Goal: Task Accomplishment & Management: Manage account settings

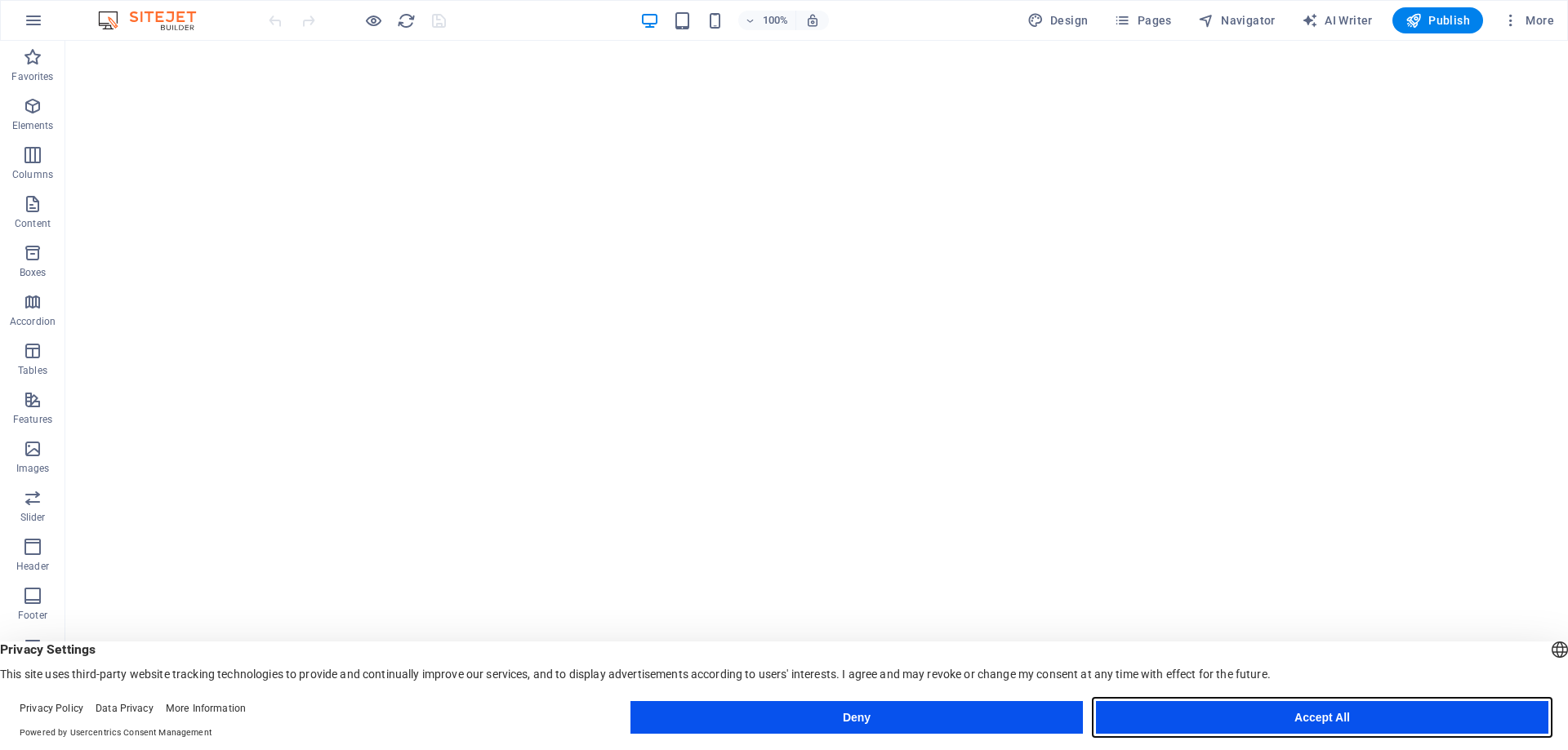
click at [1349, 720] on button "Accept All" at bounding box center [1322, 718] width 452 height 32
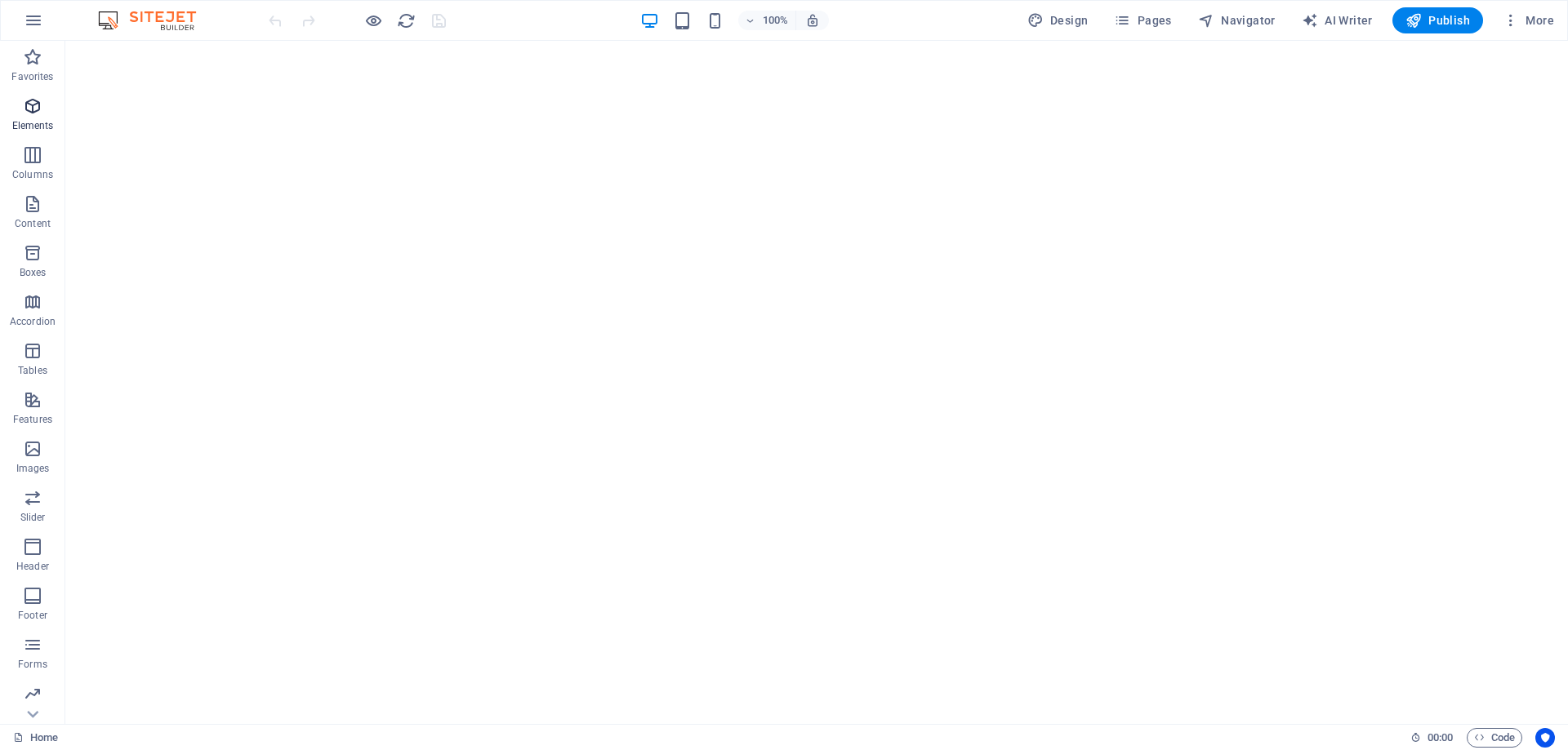
click at [24, 112] on icon "button" at bounding box center [32, 106] width 20 height 20
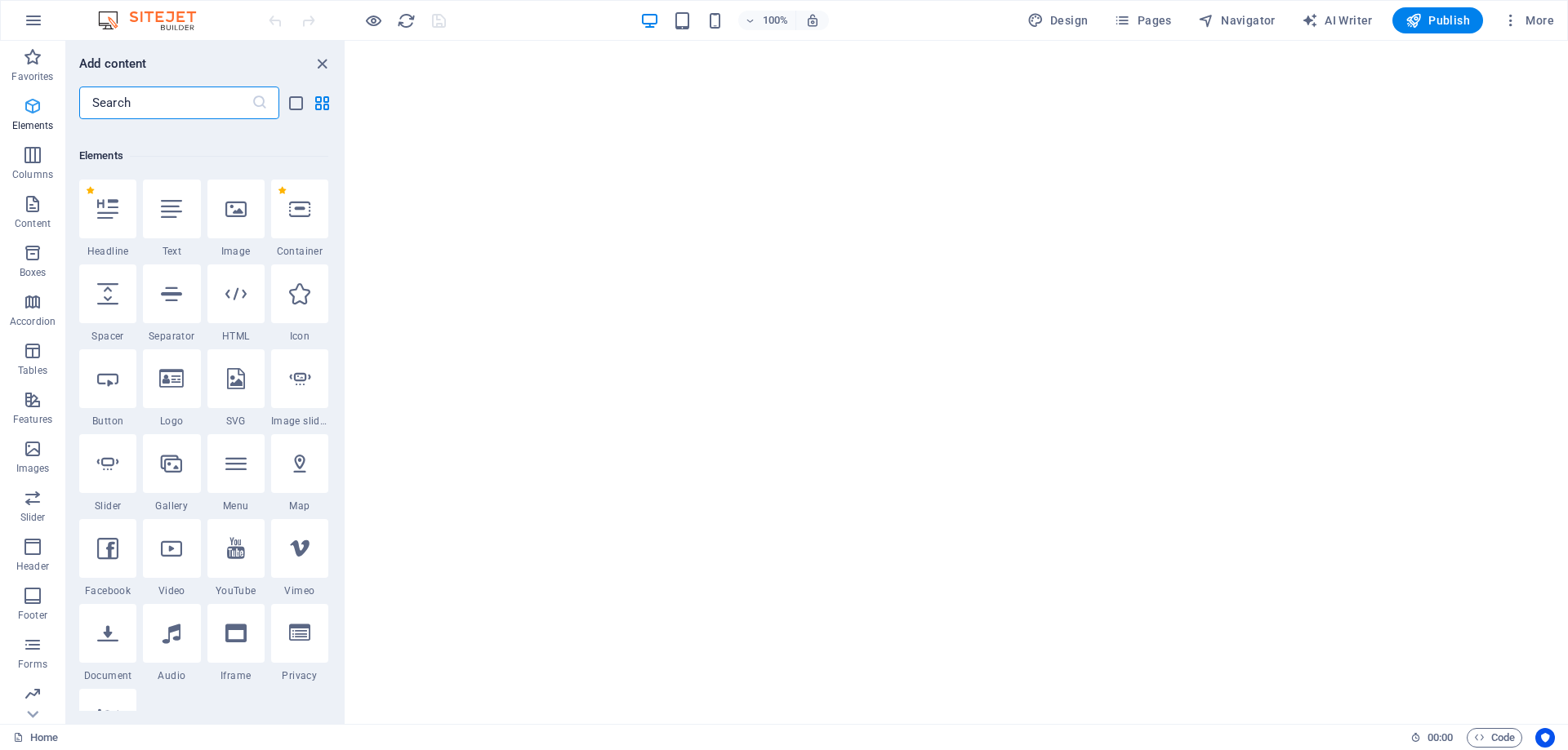
scroll to position [174, 0]
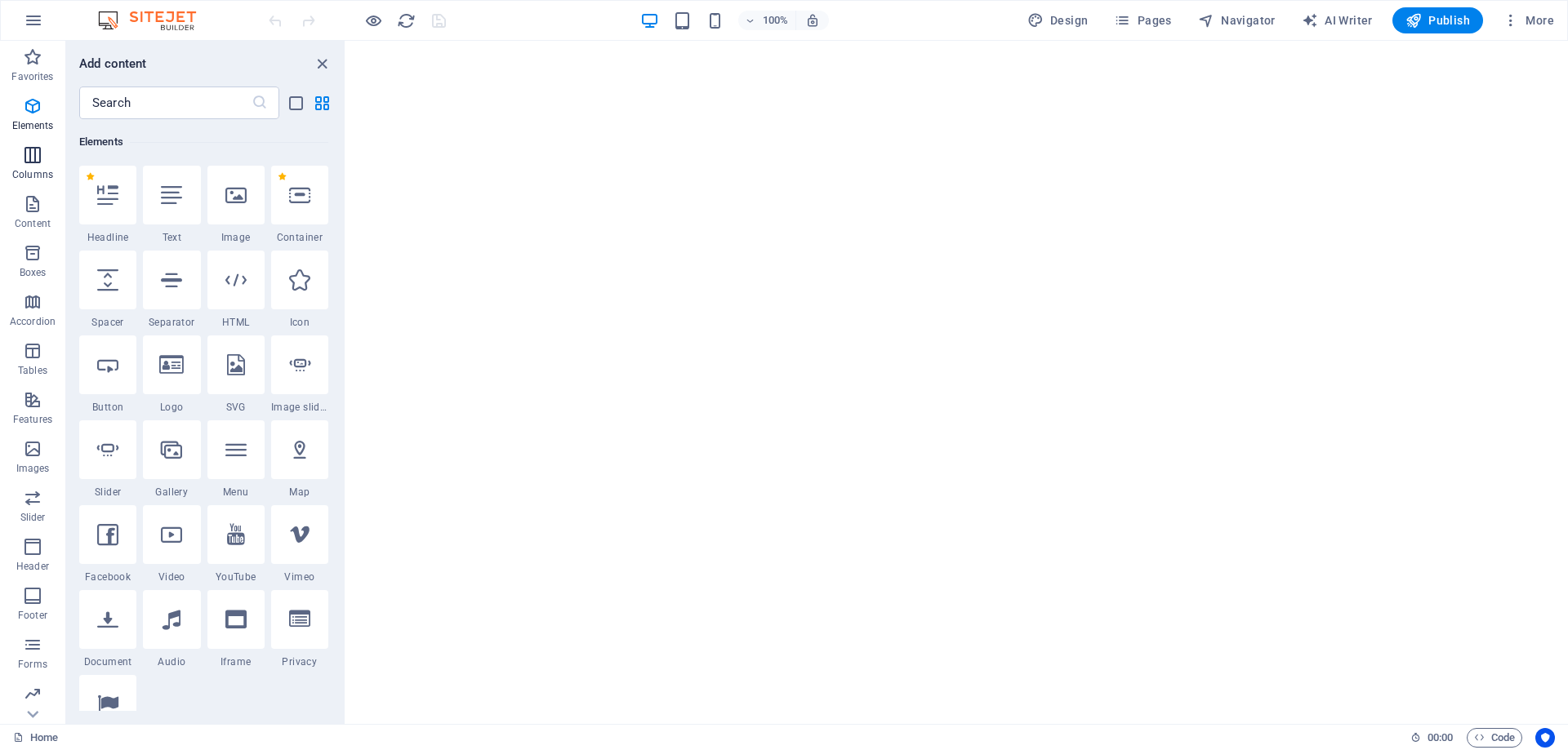
click at [25, 152] on icon "button" at bounding box center [32, 155] width 20 height 20
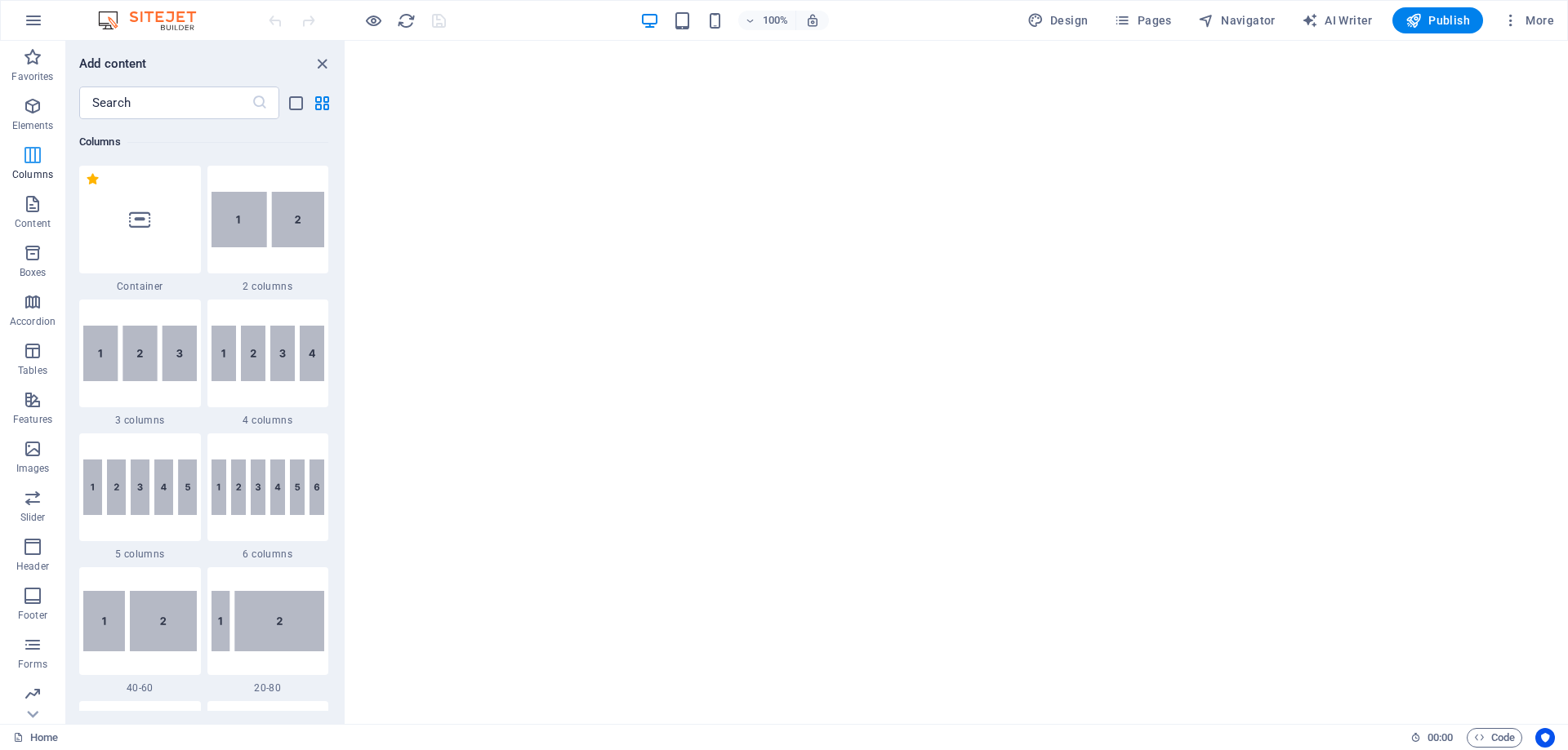
scroll to position [808, 0]
click at [31, 179] on p "Columns" at bounding box center [32, 175] width 41 height 13
click at [55, 208] on span "Content" at bounding box center [32, 214] width 65 height 39
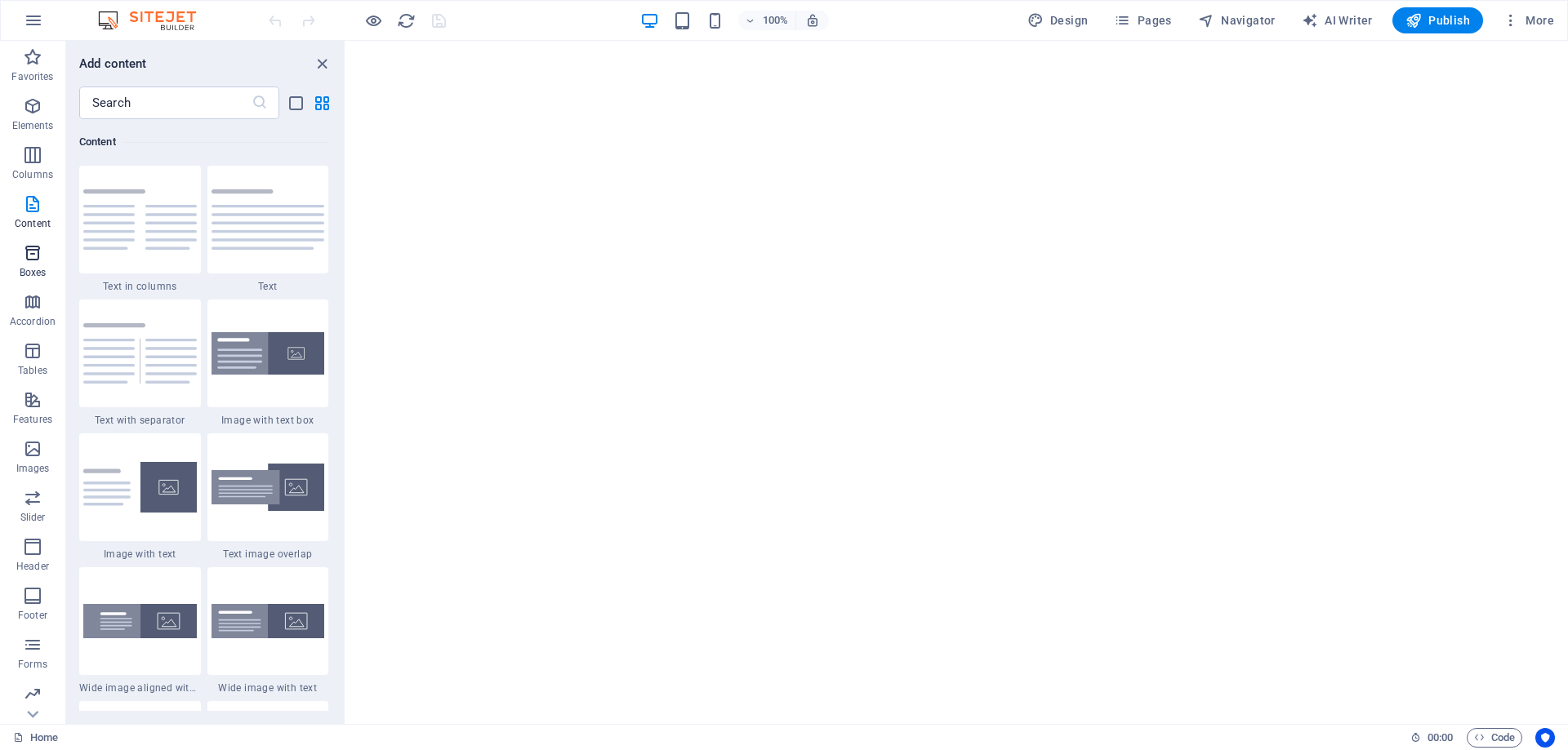
click at [43, 244] on span "Boxes" at bounding box center [32, 262] width 65 height 39
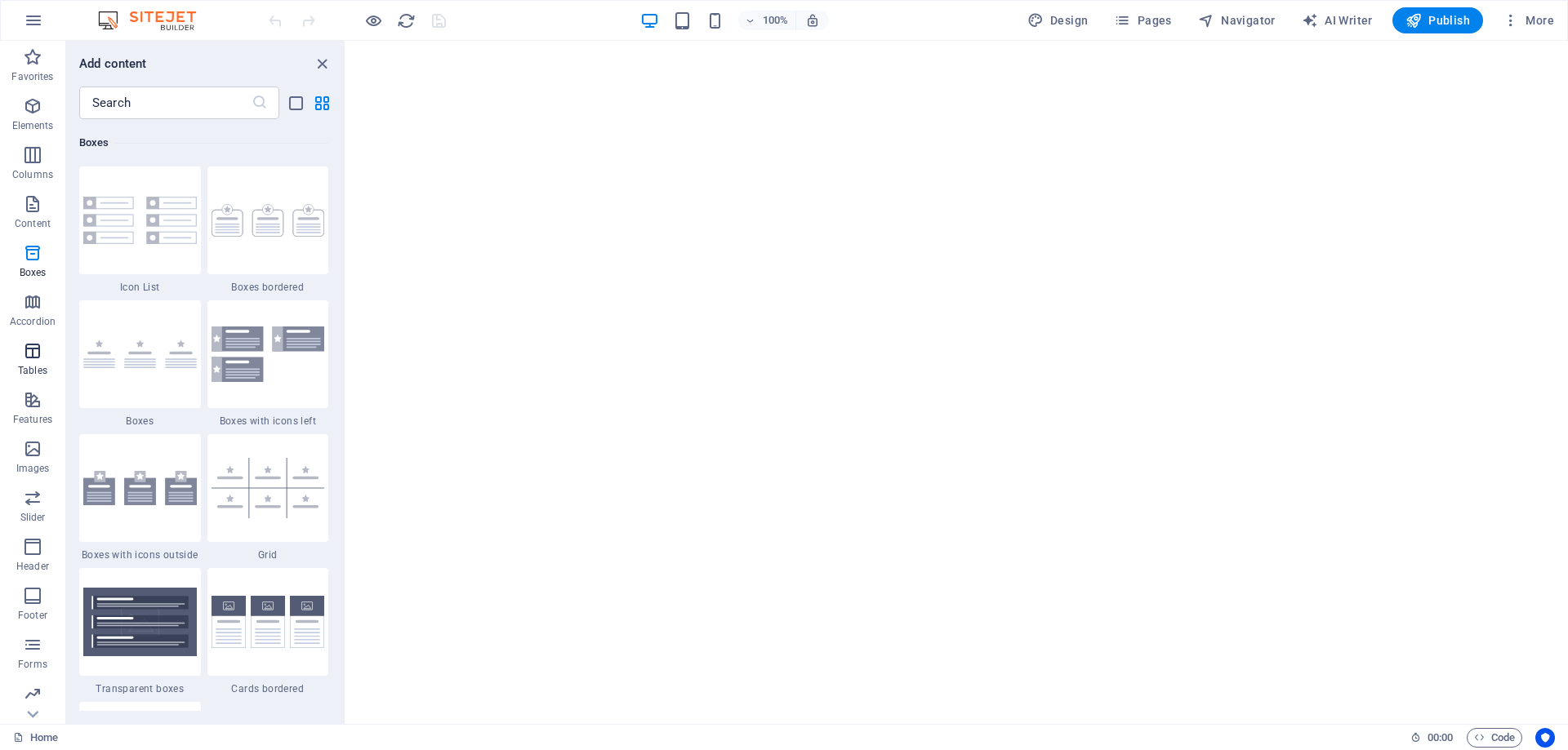
scroll to position [4504, 0]
click at [26, 488] on button "Slider" at bounding box center [32, 506] width 65 height 49
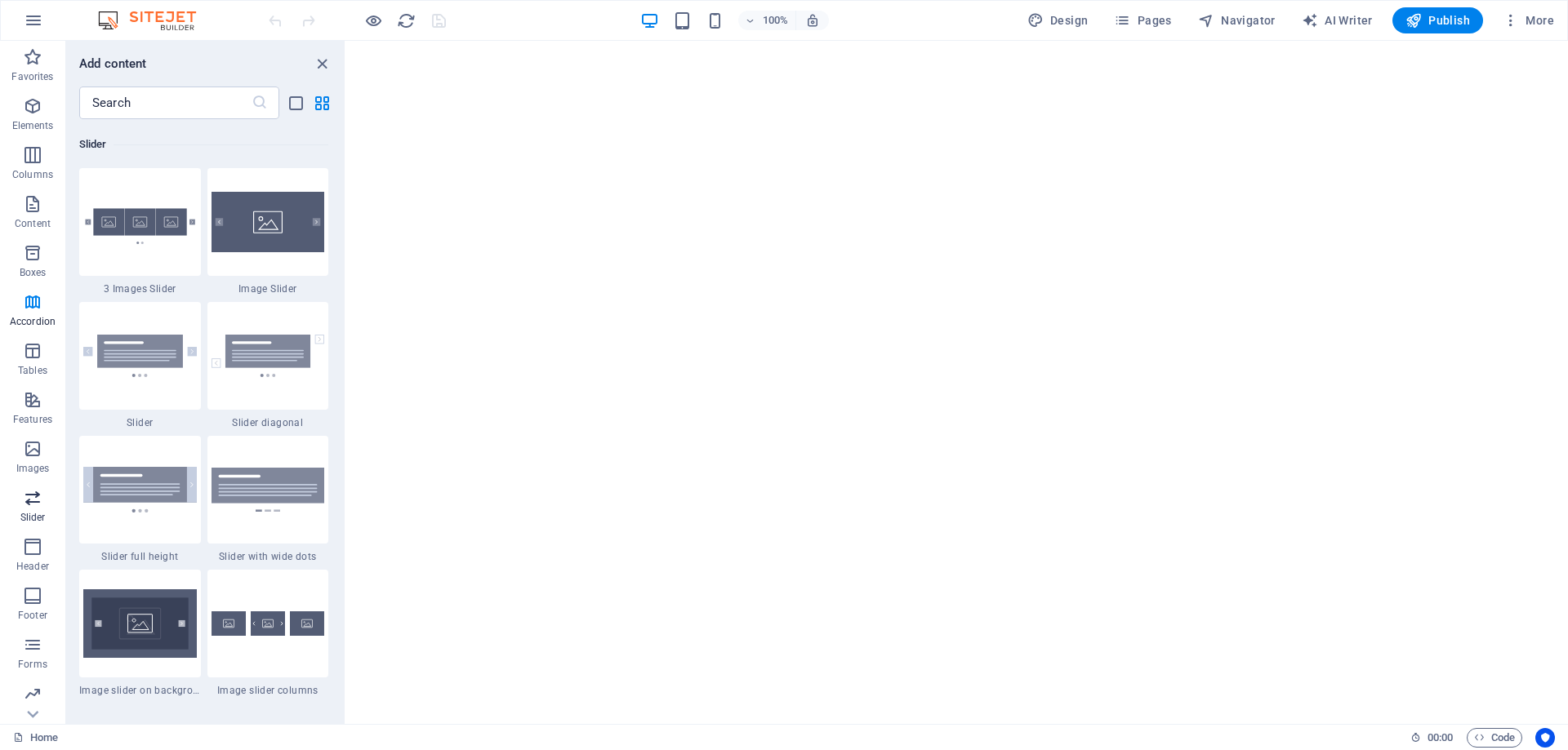
scroll to position [9257, 0]
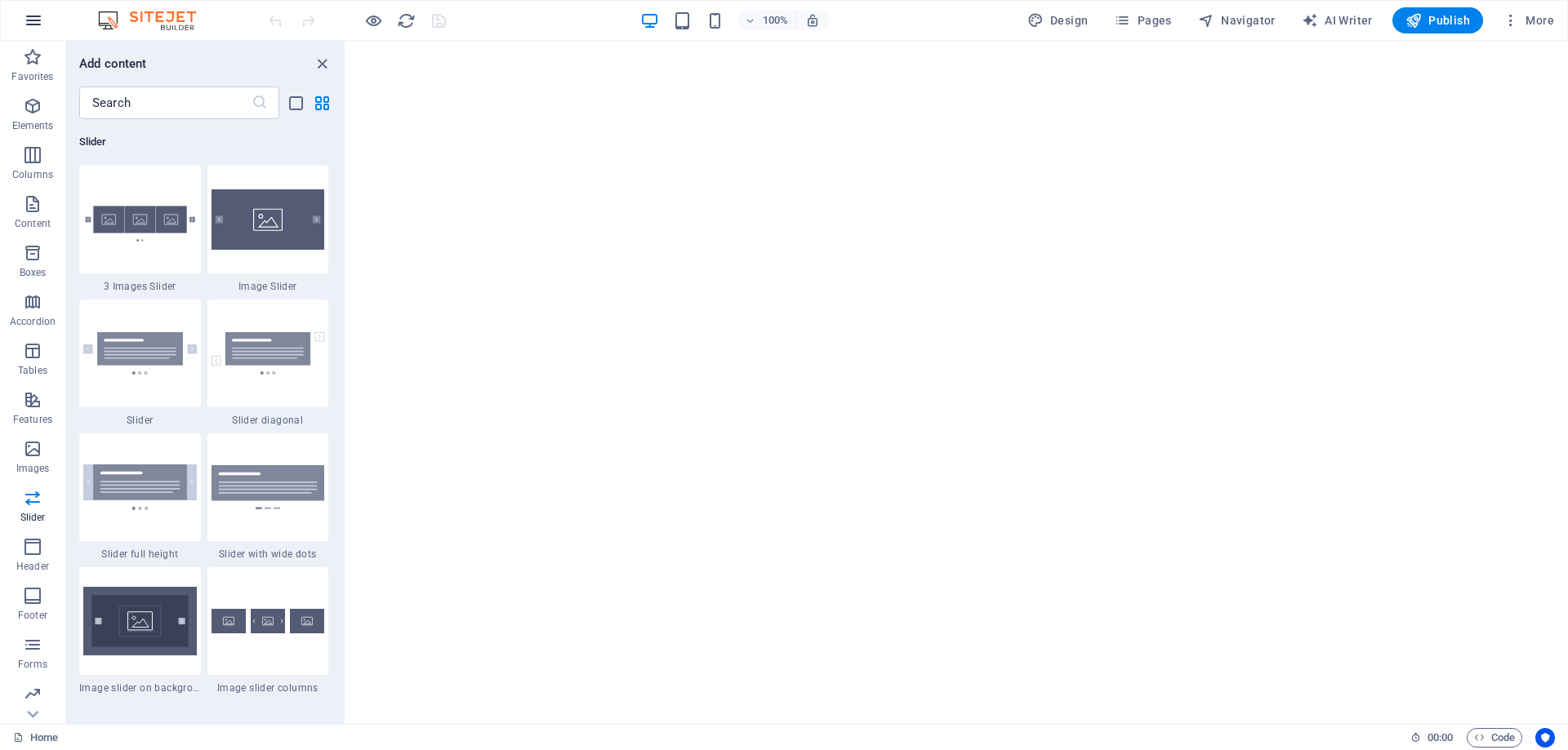
click at [26, 21] on icon "button" at bounding box center [33, 20] width 20 height 20
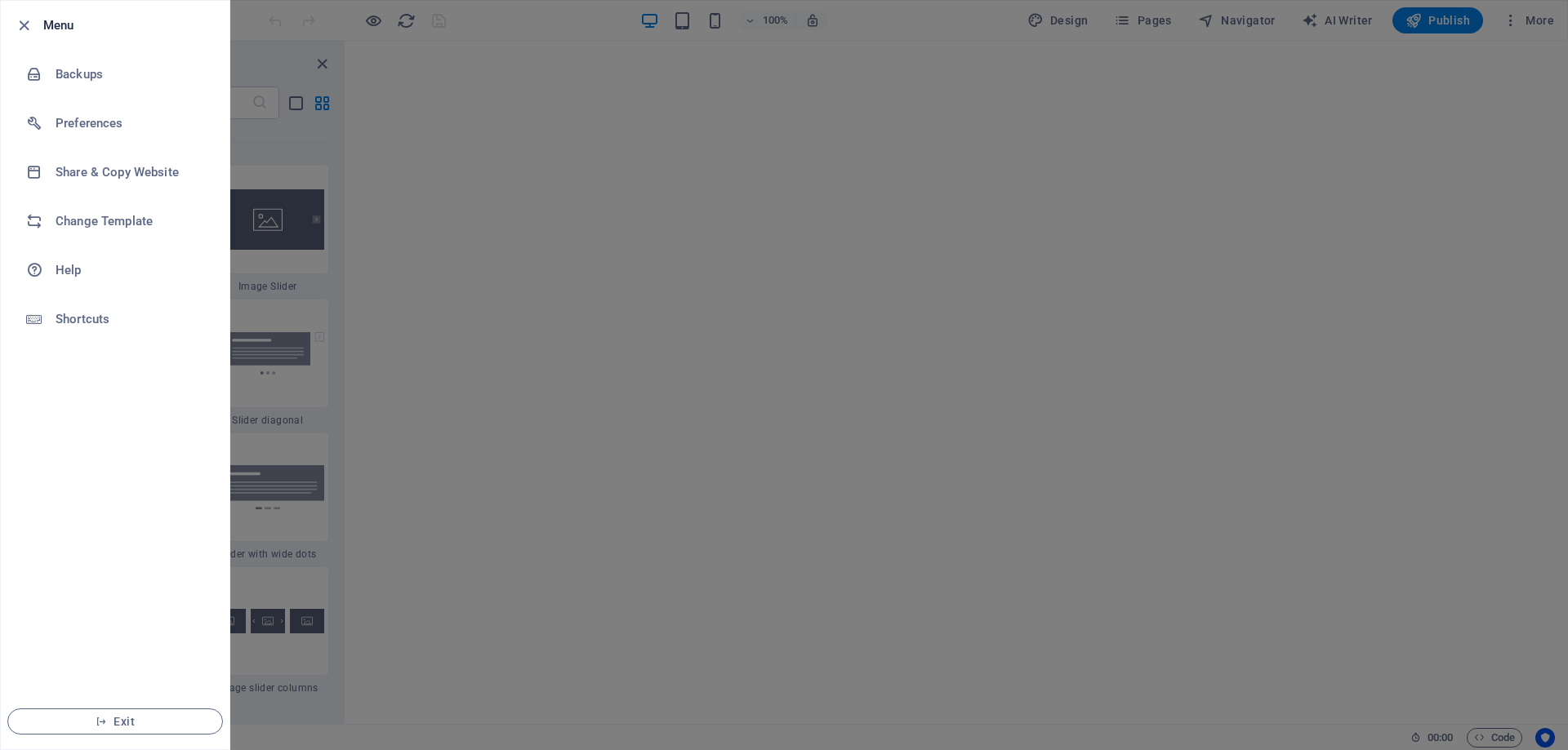
click at [49, 26] on h6 "Menu" at bounding box center [129, 25] width 173 height 20
click at [66, 71] on h6 "Backups" at bounding box center [131, 74] width 151 height 20
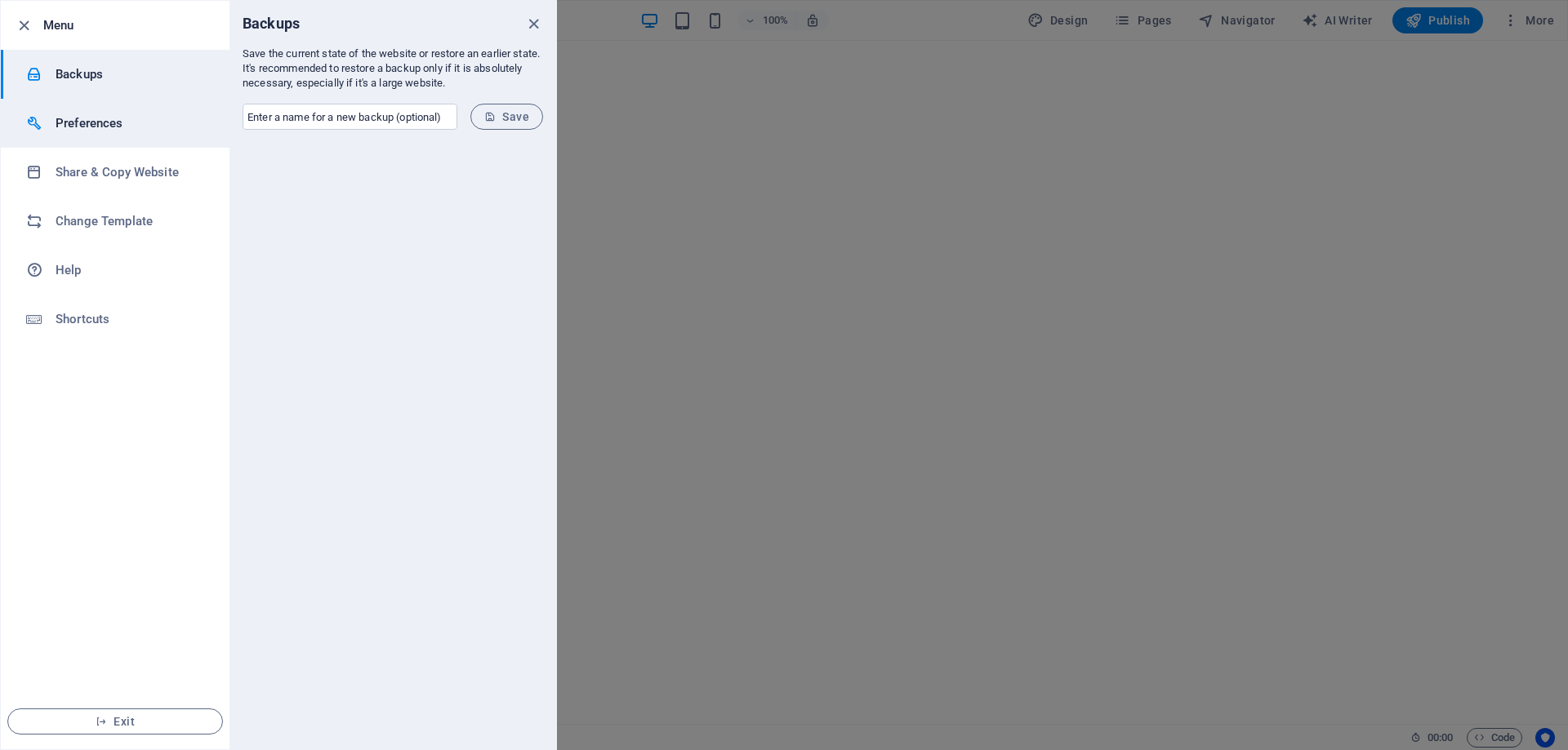
click at [73, 114] on h6 "Preferences" at bounding box center [131, 123] width 151 height 20
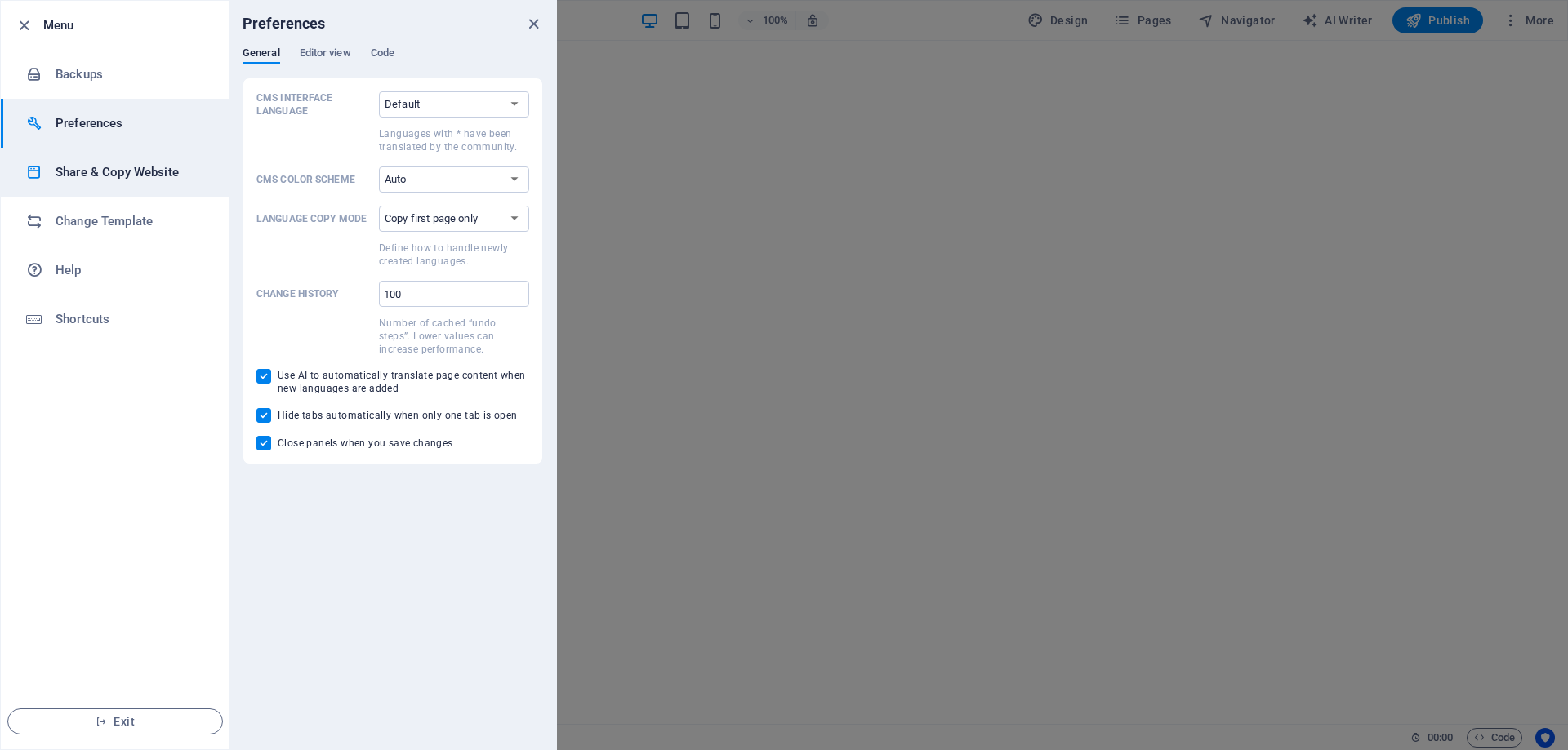
click at [73, 154] on li "Share & Copy Website" at bounding box center [115, 172] width 229 height 49
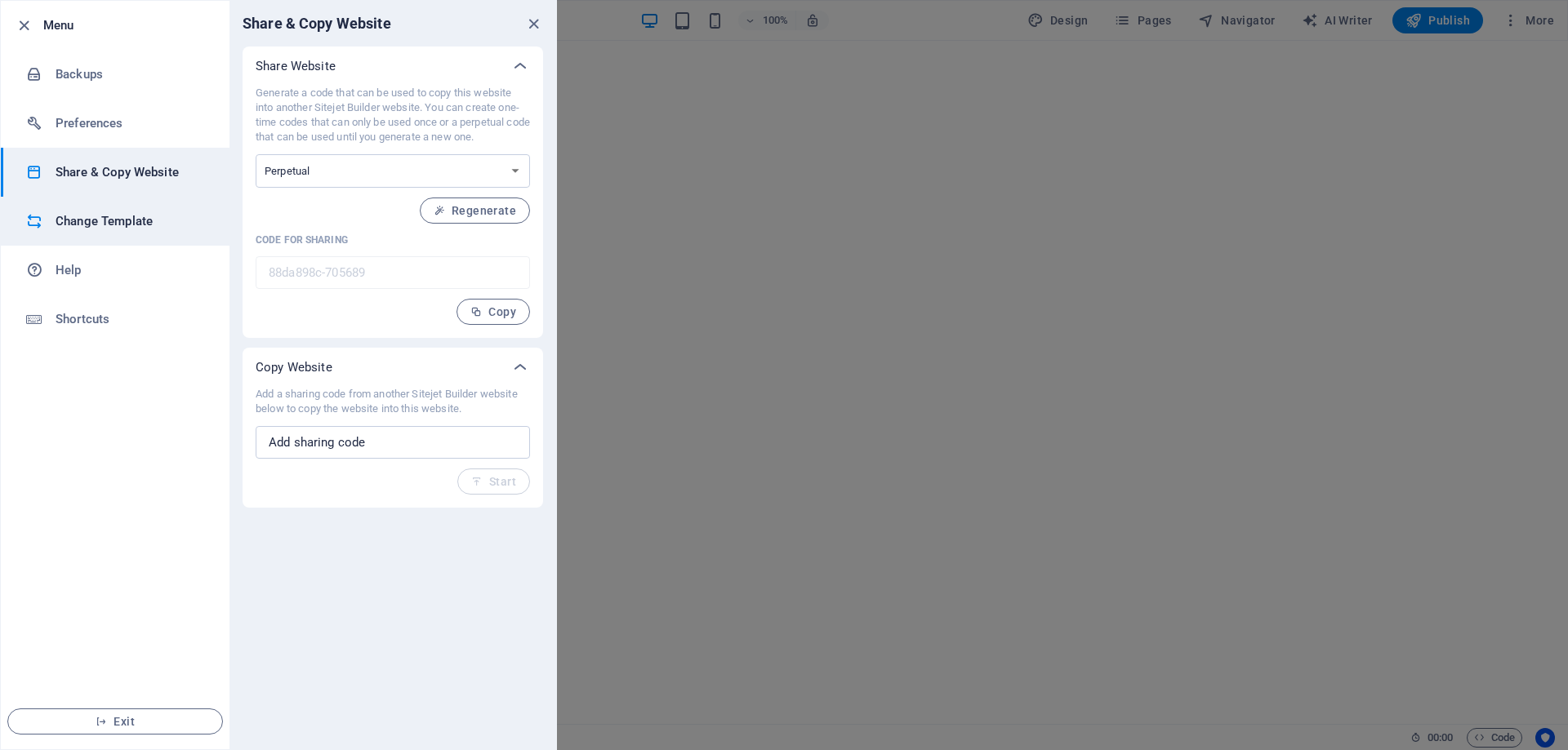
click at [68, 215] on h6 "Change Template" at bounding box center [131, 221] width 151 height 20
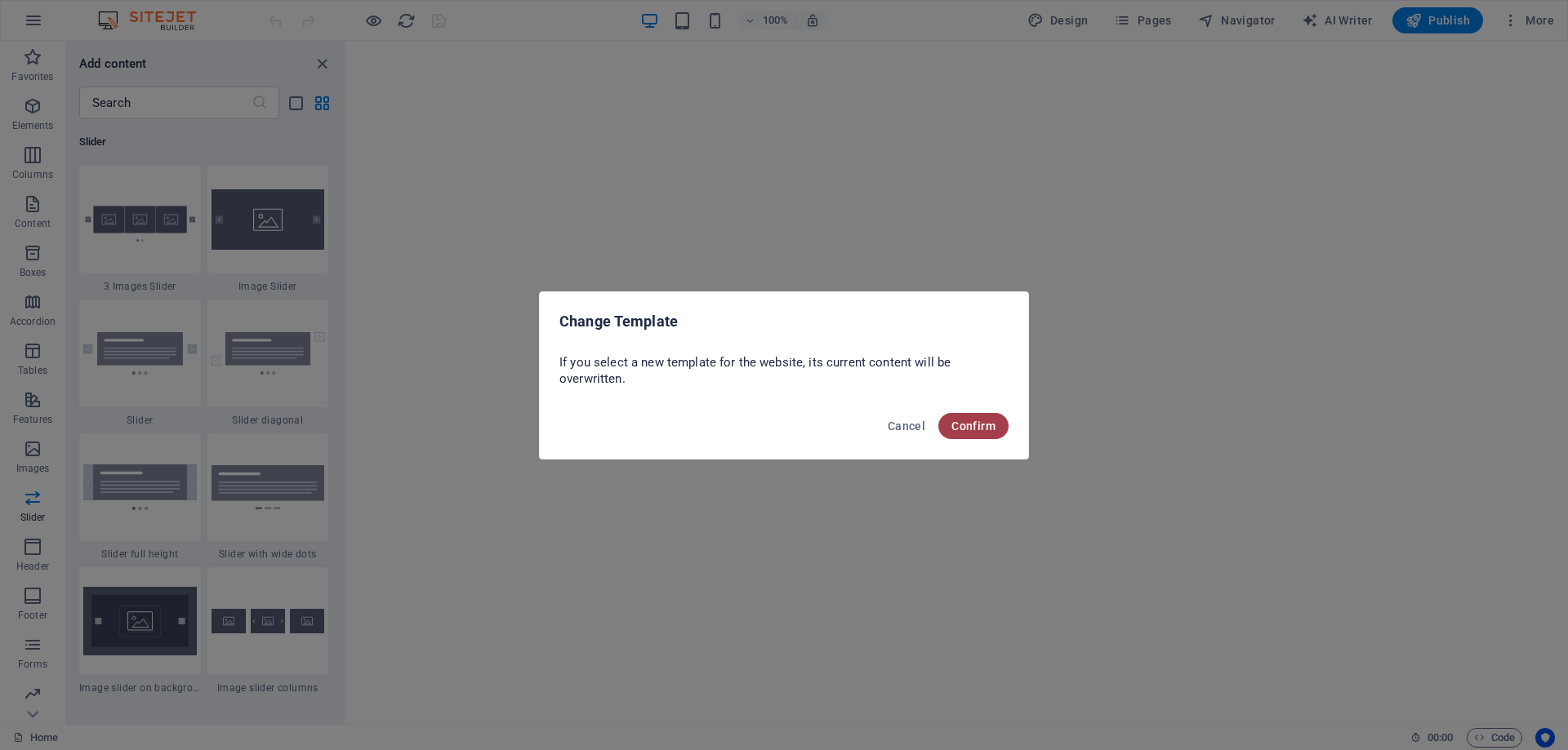
click at [969, 427] on span "Confirm" at bounding box center [973, 427] width 44 height 13
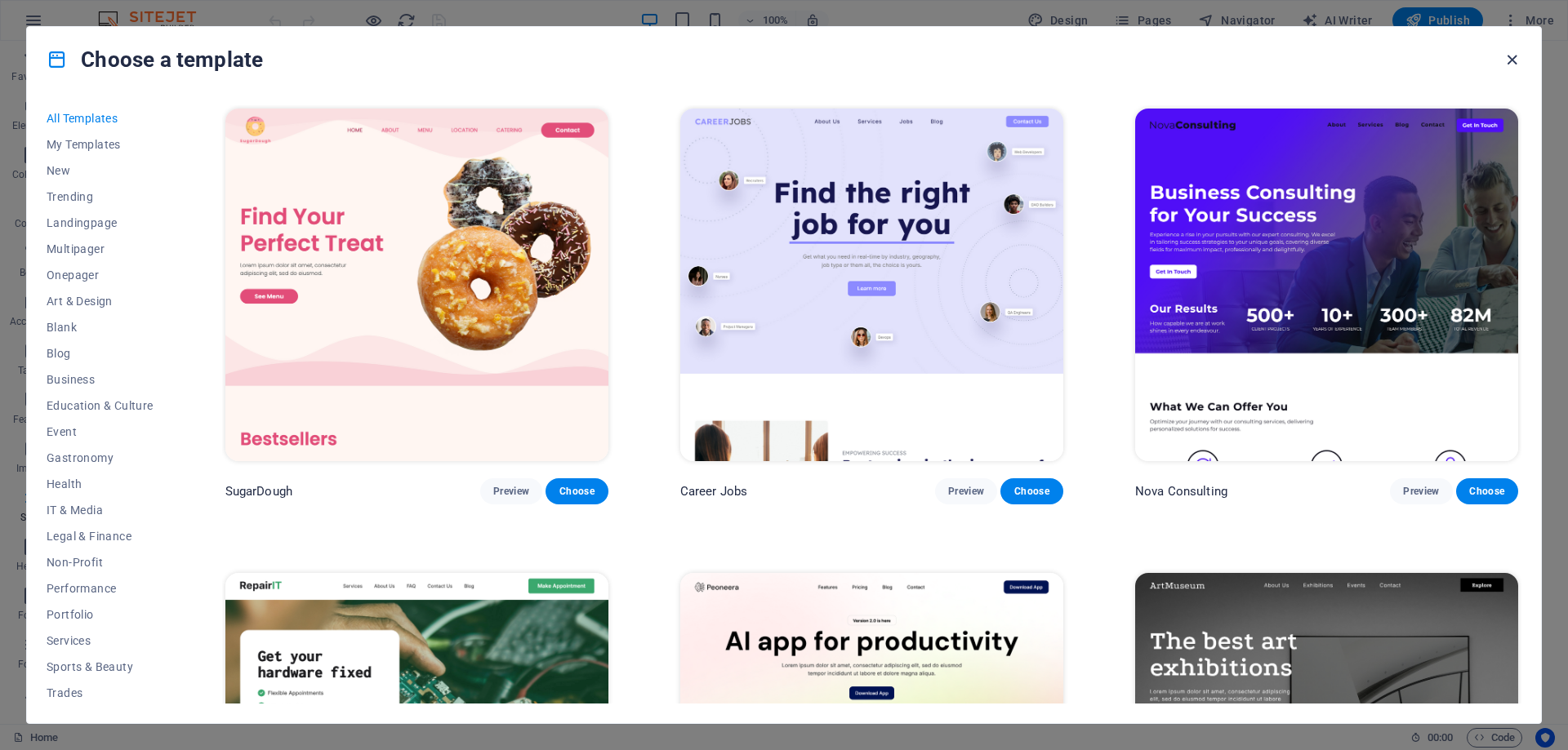
click at [1516, 57] on icon "button" at bounding box center [1512, 60] width 19 height 19
